Goal: Navigation & Orientation: Find specific page/section

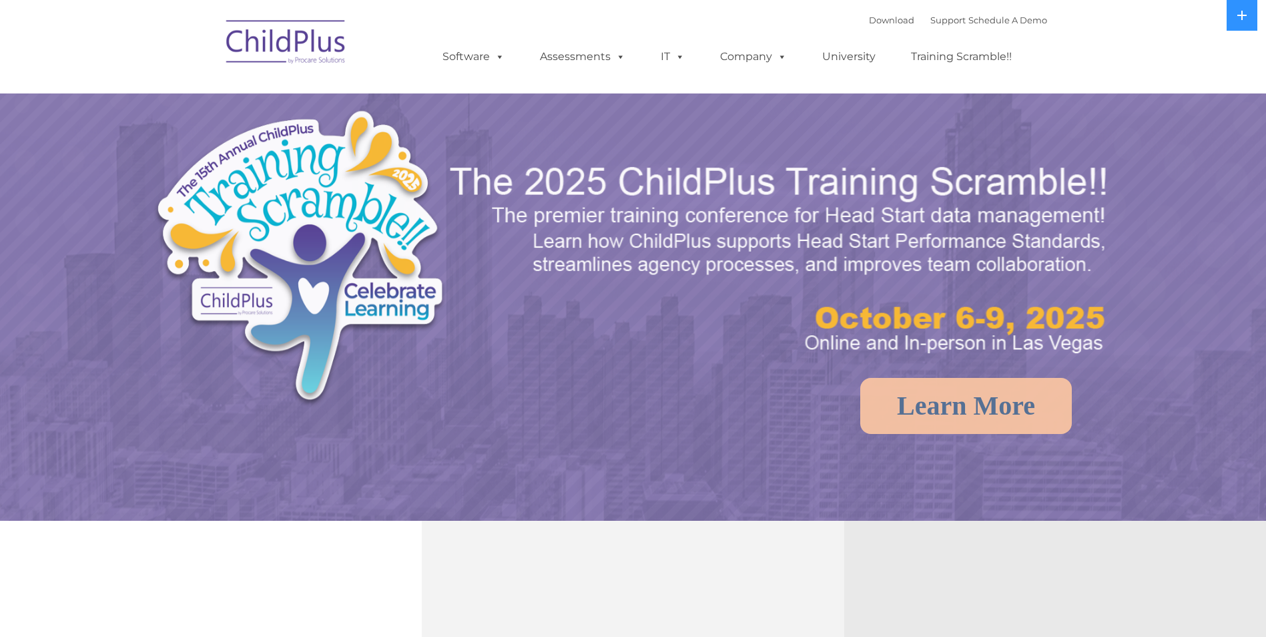
select select "MEDIUM"
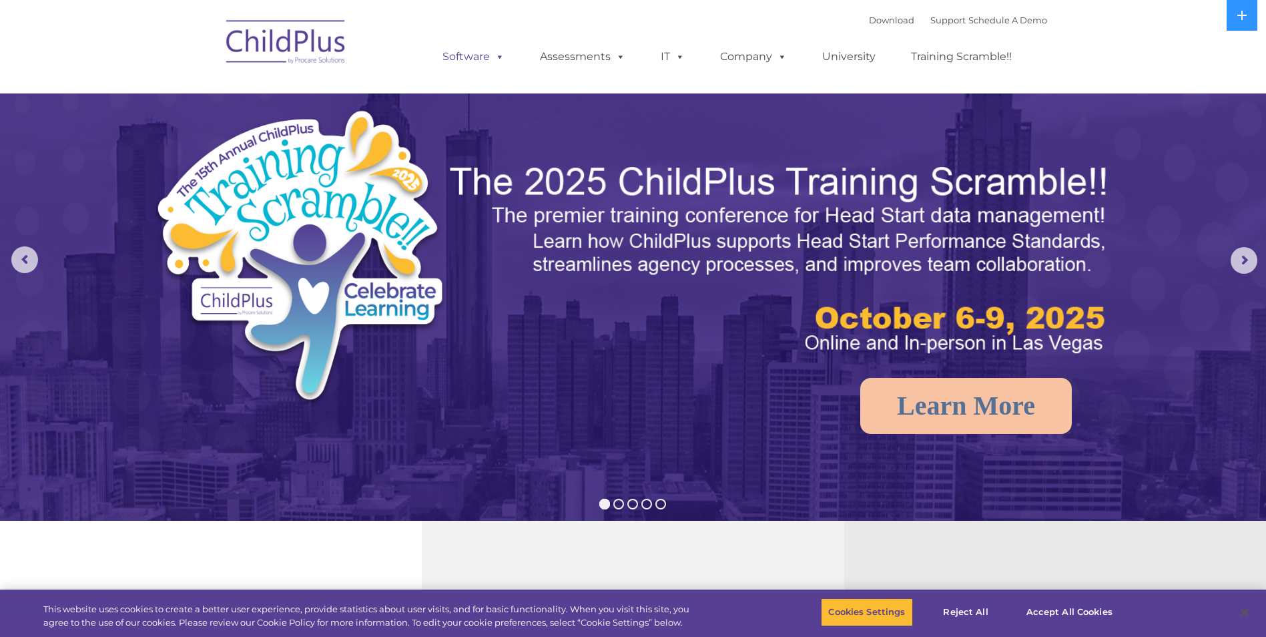
click at [497, 57] on span at bounding box center [497, 56] width 15 height 13
click at [485, 55] on link "Software" at bounding box center [473, 56] width 89 height 27
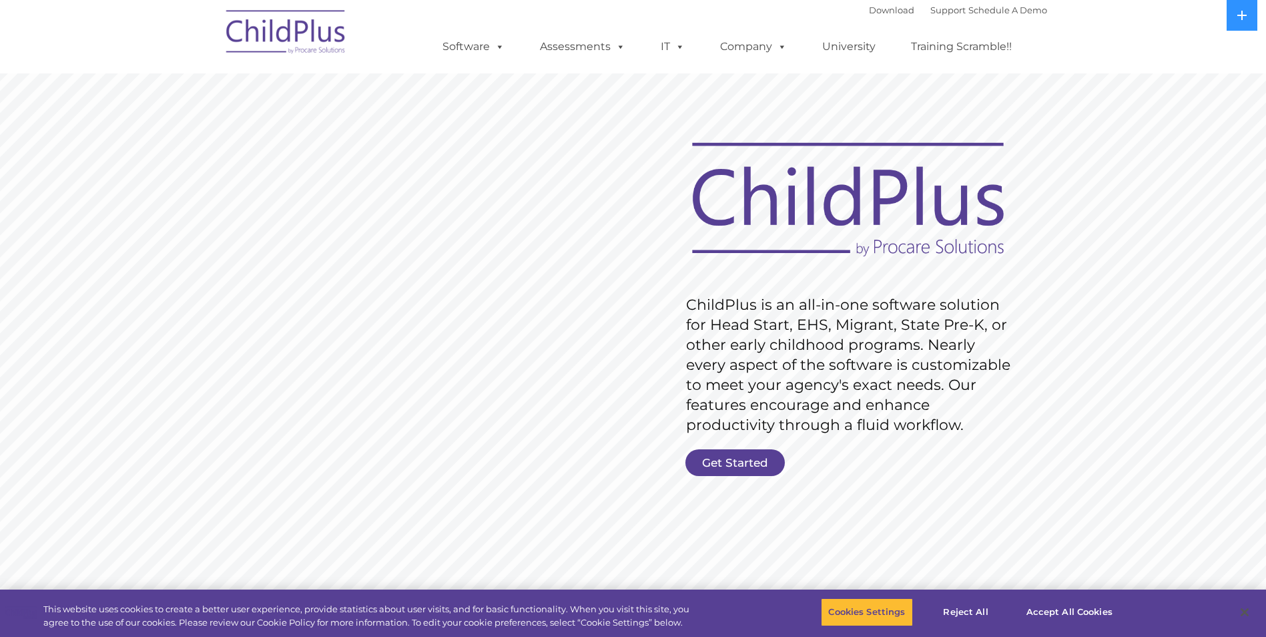
click at [485, 55] on link "Software" at bounding box center [473, 46] width 89 height 27
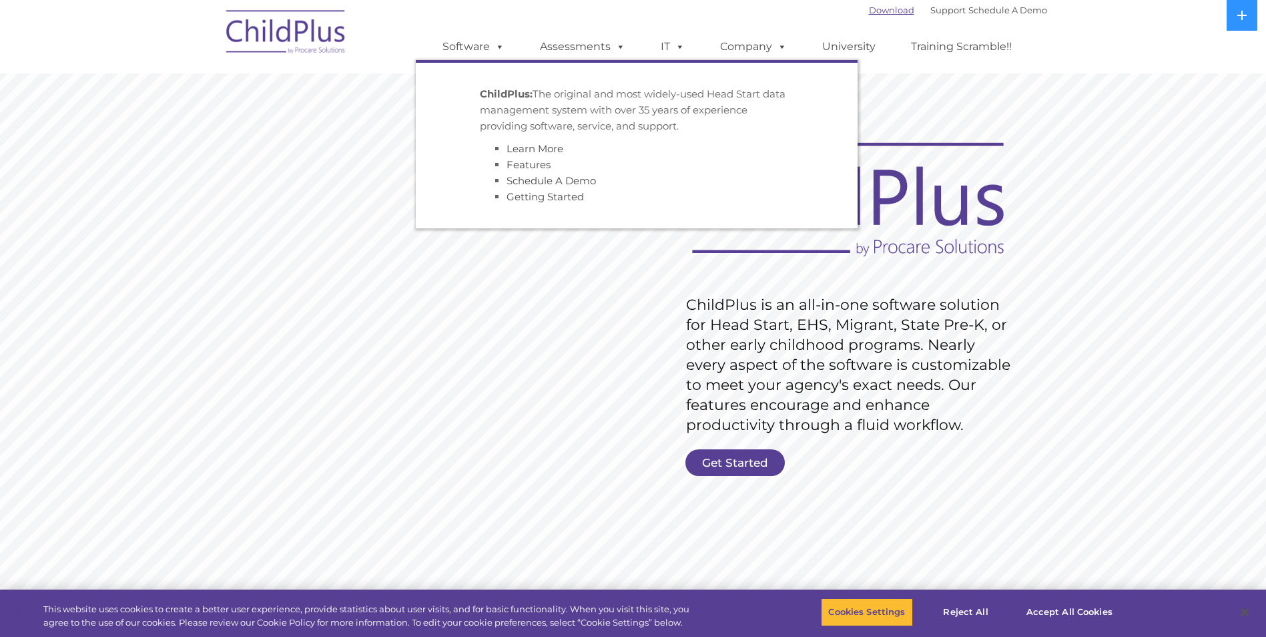
click at [876, 14] on link "Download" at bounding box center [891, 10] width 45 height 11
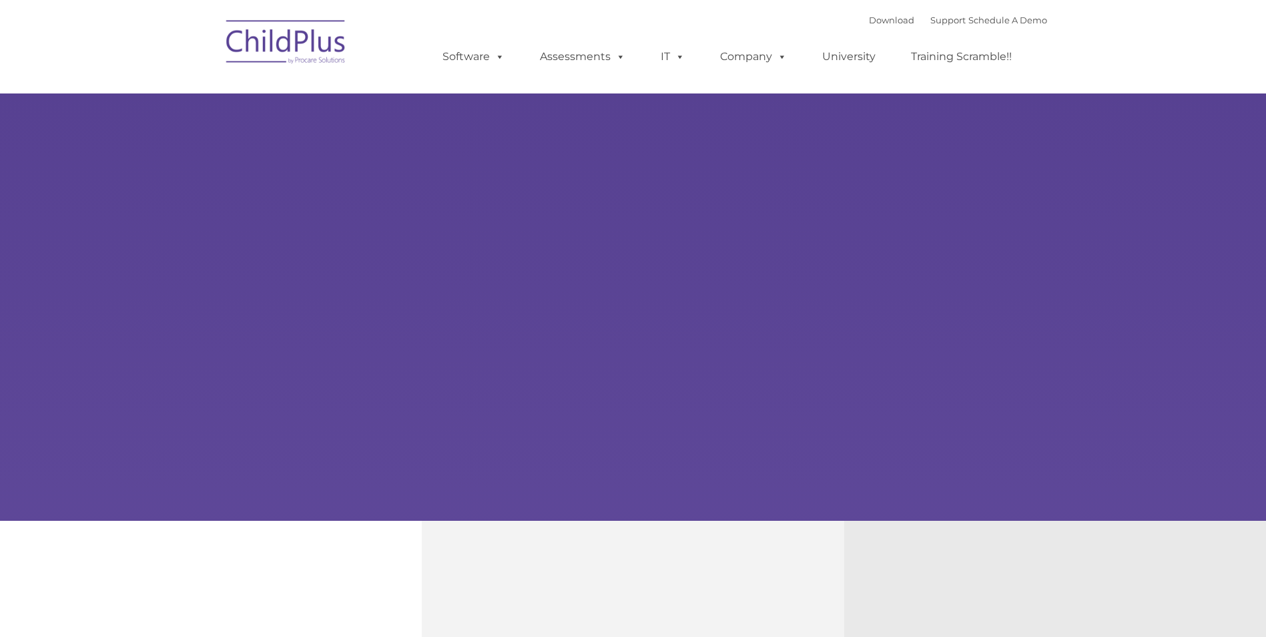
type input ""
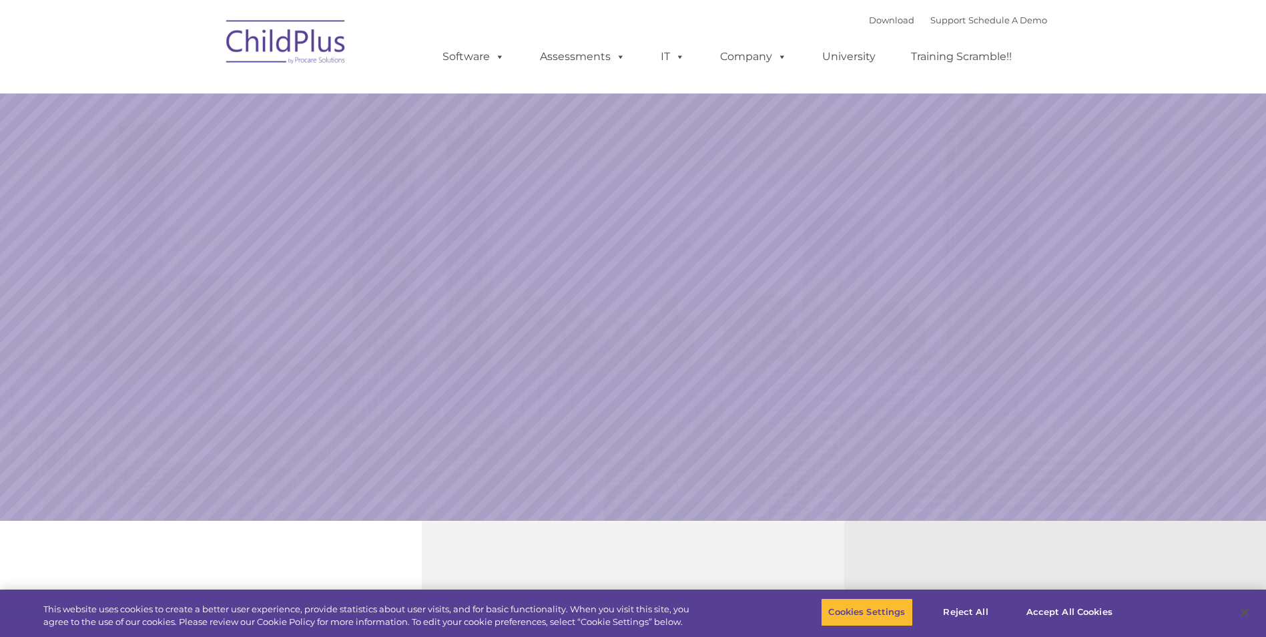
select select "MEDIUM"
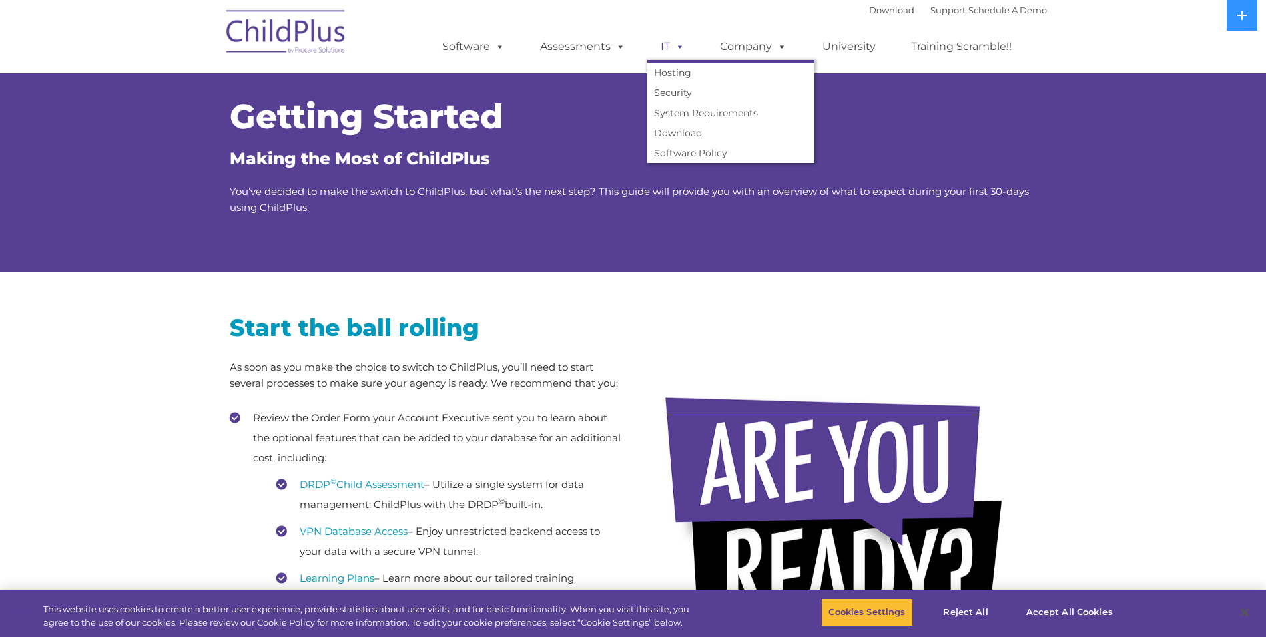
click at [671, 51] on span at bounding box center [677, 46] width 15 height 13
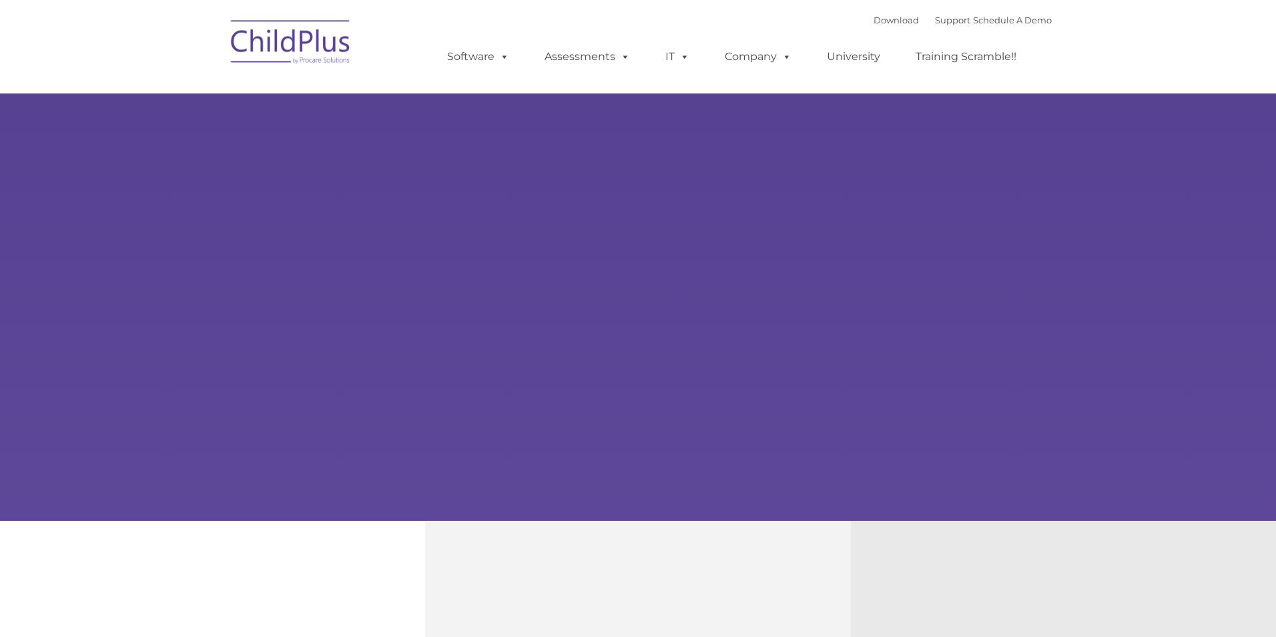
type input ""
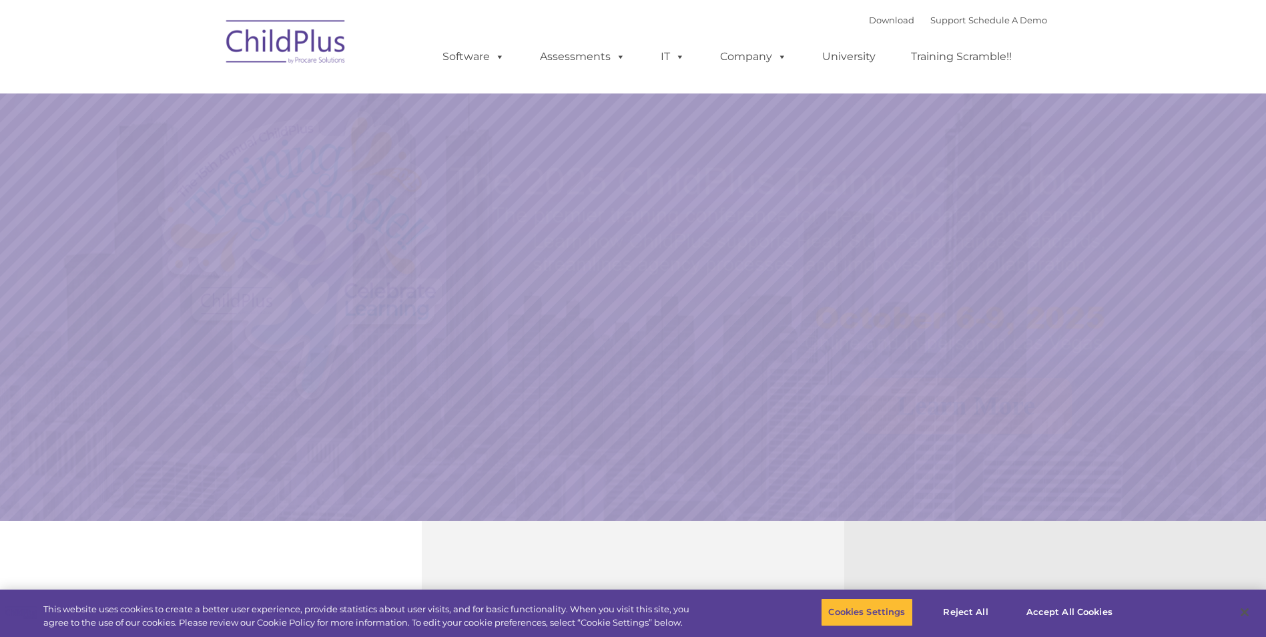
select select "MEDIUM"
